Goal: Information Seeking & Learning: Learn about a topic

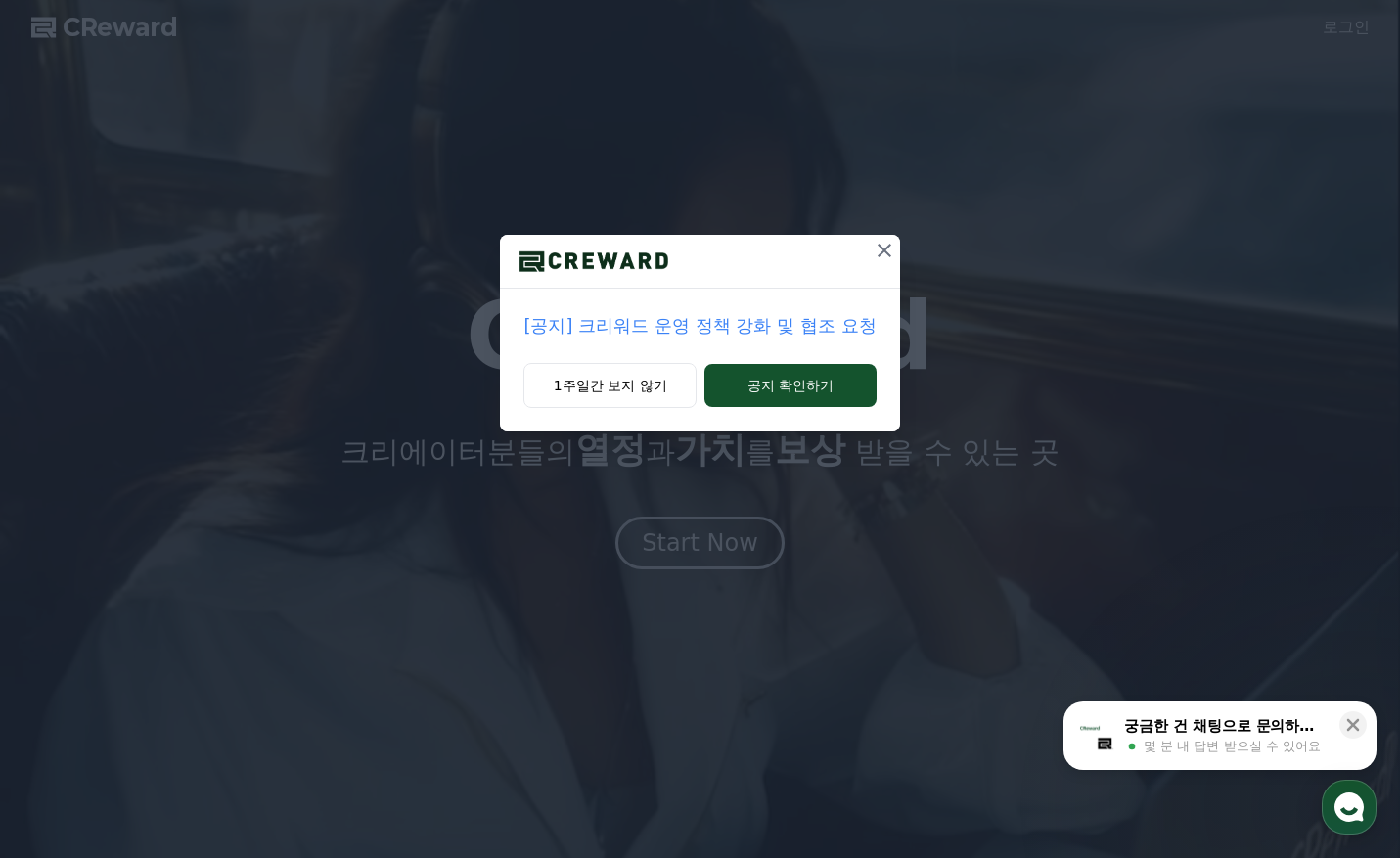
click at [661, 324] on p "[공지] 크리워드 운영 정책 강화 및 협조 요청" at bounding box center [700, 326] width 352 height 28
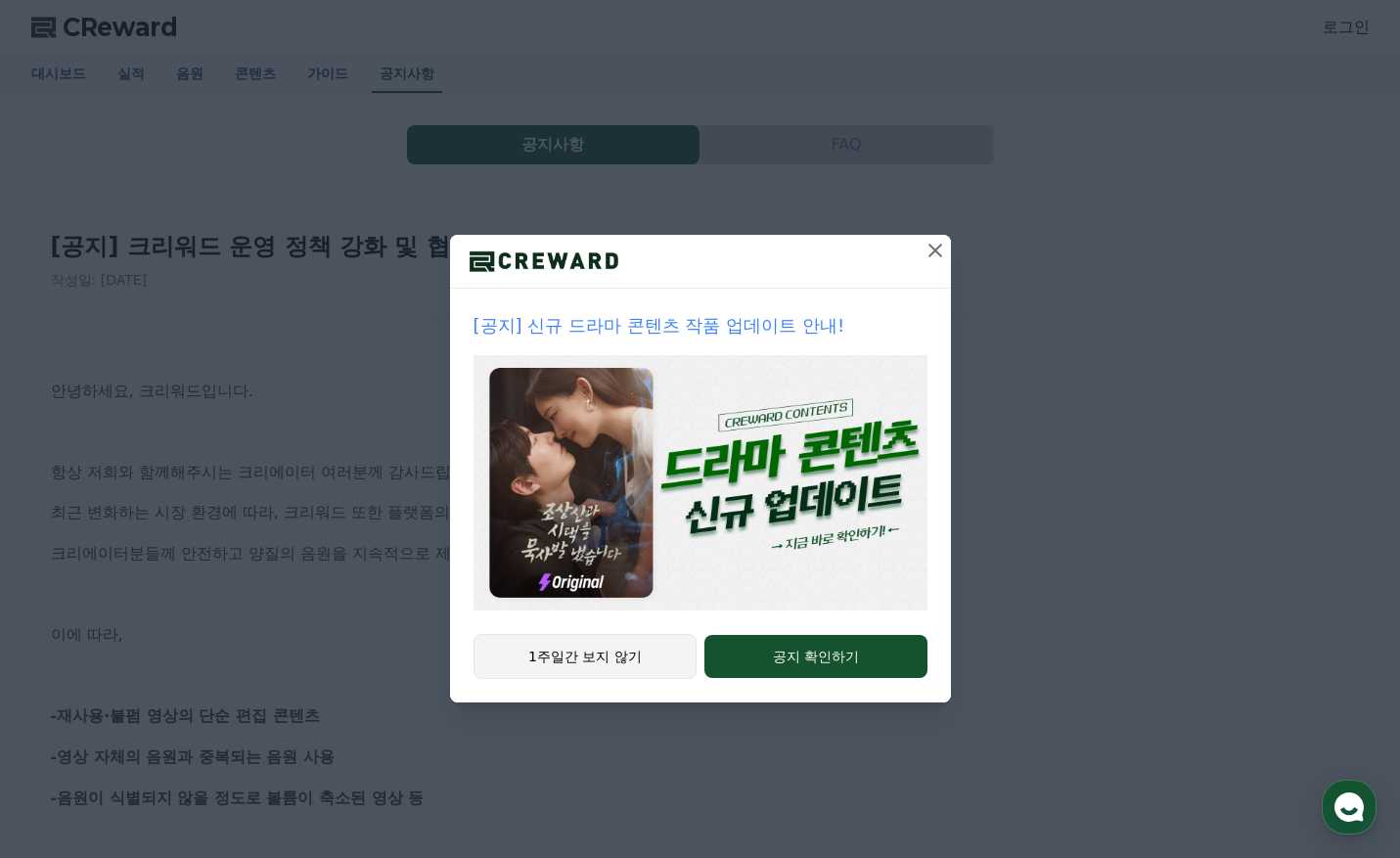
click at [663, 654] on button "1주일간 보지 않기" at bounding box center [586, 656] width 224 height 45
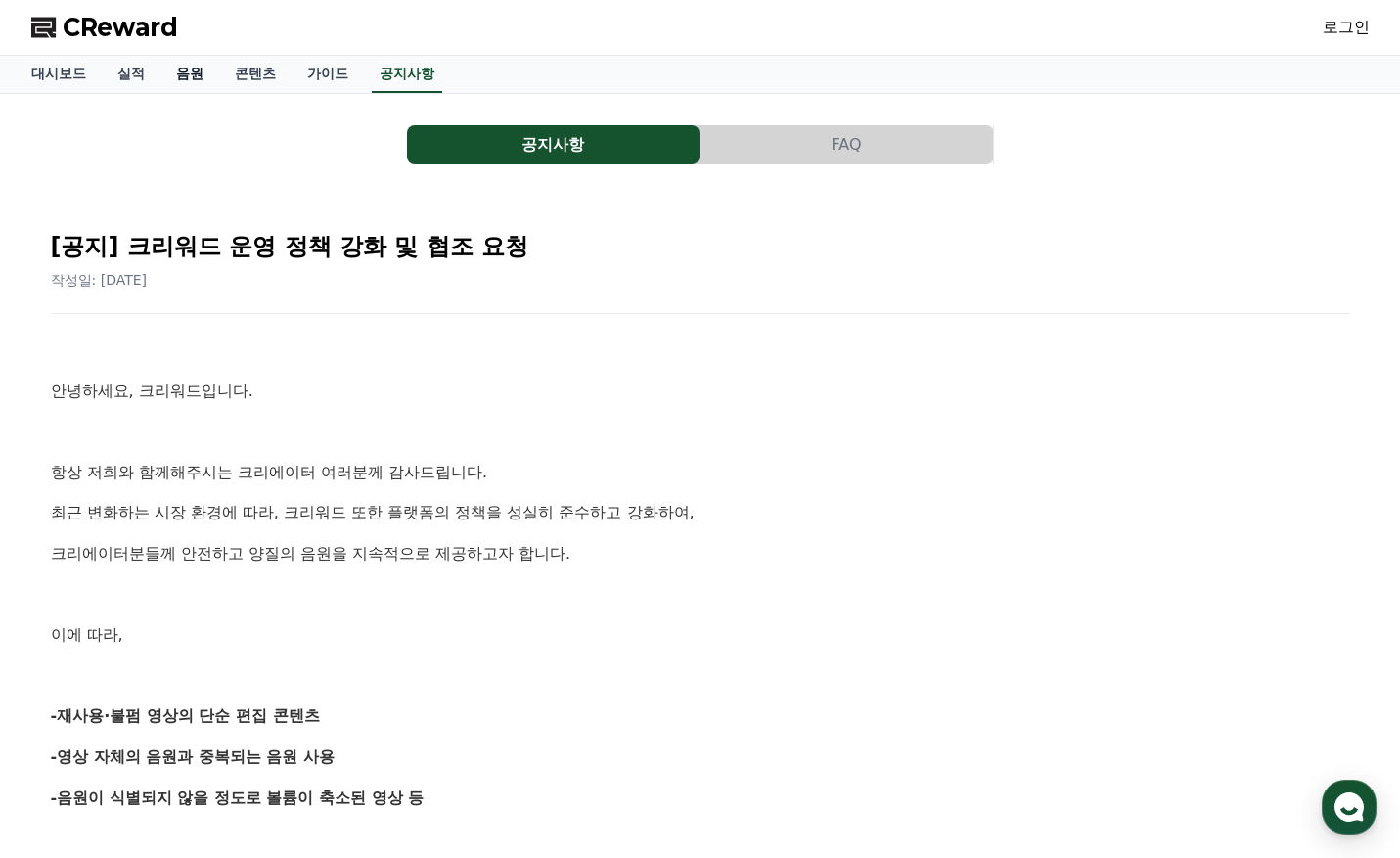
click at [185, 74] on link "음원" at bounding box center [189, 74] width 58 height 38
